Goal: Task Accomplishment & Management: Use online tool/utility

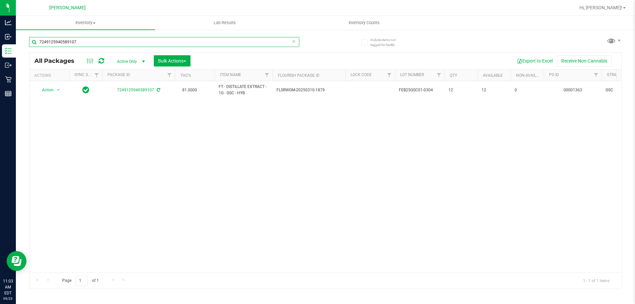
click at [87, 43] on input "7249125940589107" at bounding box center [164, 42] width 270 height 10
type input "8861623460097794"
click at [89, 43] on input "7249125940589107" at bounding box center [164, 42] width 270 height 10
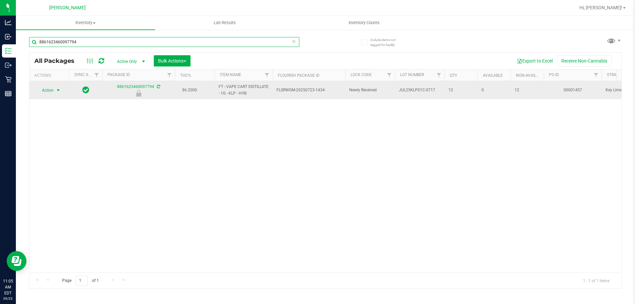
type input "8861623460097794"
click at [51, 89] on span "Action" at bounding box center [45, 90] width 18 height 9
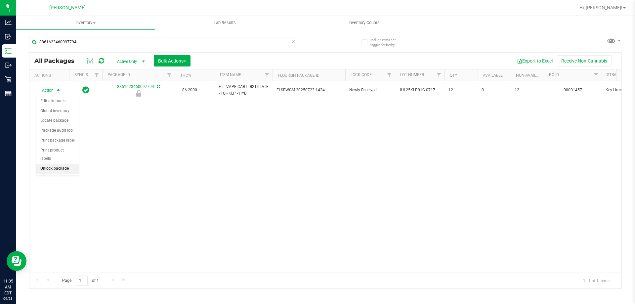
click at [53, 164] on li "Unlock package" at bounding box center [57, 169] width 42 height 10
